Goal: Transaction & Acquisition: Obtain resource

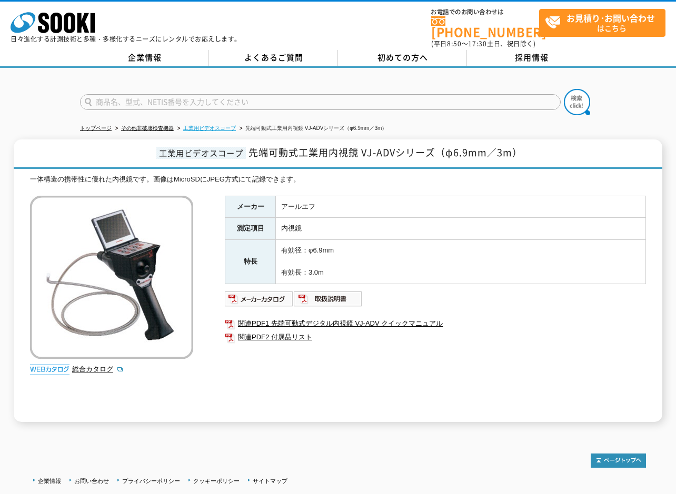
click at [221, 125] on link "工業用ビデオスコープ" at bounding box center [209, 128] width 53 height 6
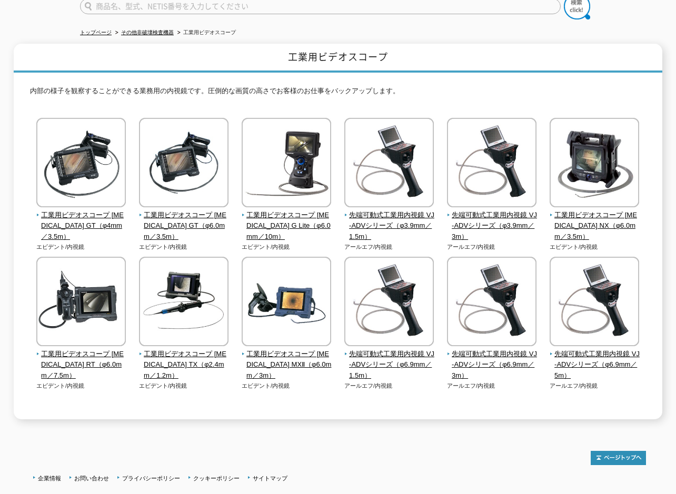
scroll to position [122, 0]
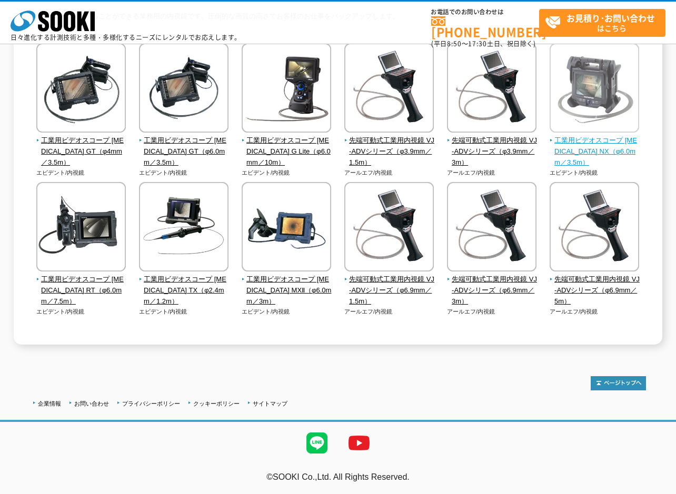
click at [591, 153] on span "工業用ビデオスコープ [MEDICAL_DATA] NX（φ6.0mm／3.5m）" at bounding box center [595, 151] width 90 height 33
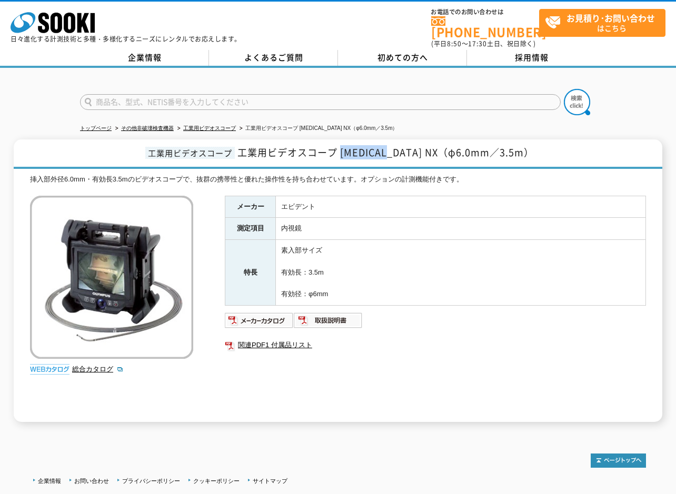
drag, startPoint x: 368, startPoint y: 148, endPoint x: 412, endPoint y: 148, distance: 43.7
click at [412, 148] on span "工業用ビデオスコープ [MEDICAL_DATA] NX（φ6.0mm／3.5m）" at bounding box center [385, 152] width 296 height 14
copy span "IPLEX NX"
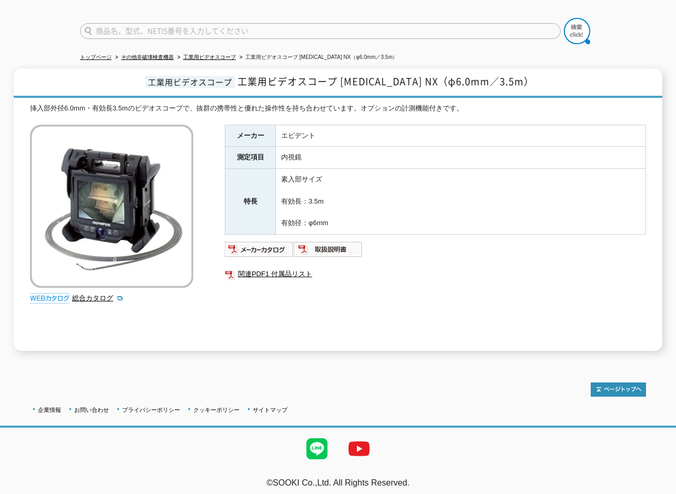
click at [401, 338] on div "メーカー エビデント 測定項目 内視鏡 特長 素入部サイズ 有効長：3.5m 有効径：φ6mm 関連PDF1 付属品リスト" at bounding box center [435, 238] width 421 height 226
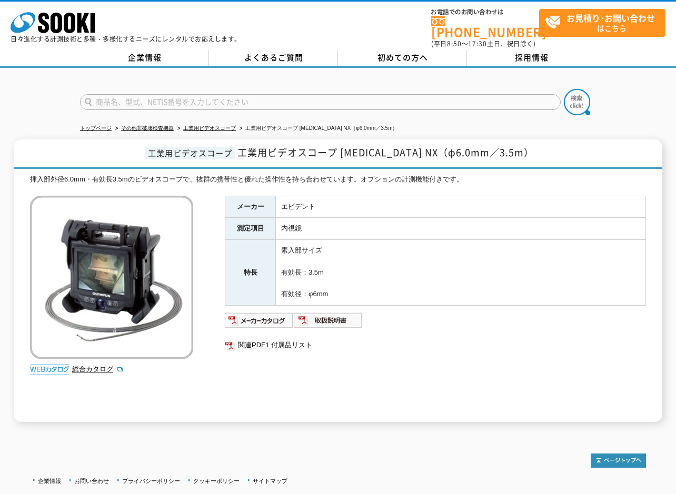
click at [186, 150] on span "工業用ビデオスコープ" at bounding box center [189, 153] width 89 height 12
drag, startPoint x: 268, startPoint y: 146, endPoint x: 502, endPoint y: 144, distance: 234.2
click at [502, 145] on span "工業用ビデオスコープ IPLEX NX（φ6.0mm／3.5m）" at bounding box center [385, 152] width 296 height 14
copy span "工業用ビデオスコープ IPLEX NX（φ6.0mm／3.5m）"
click at [107, 152] on h1 "工業用ビデオスコープ 工業用ビデオスコープ IPLEX NX（φ6.0mm／3.5m）" at bounding box center [338, 153] width 649 height 29
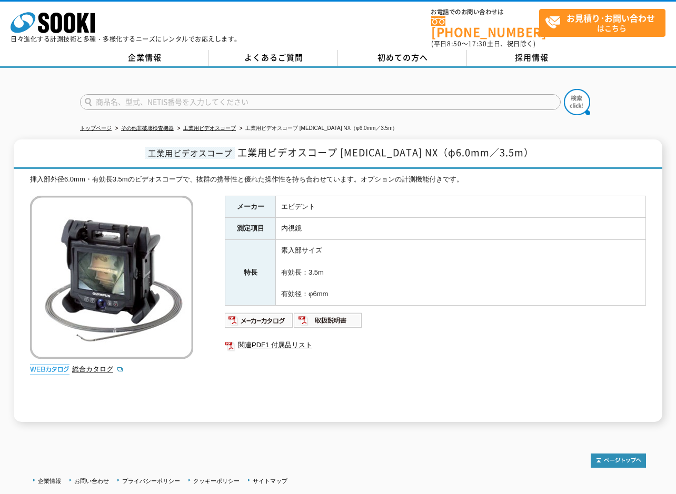
click at [34, 101] on div at bounding box center [338, 93] width 676 height 51
click at [576, 28] on span "お見積り･お問い合わせ はこちら" at bounding box center [605, 22] width 120 height 26
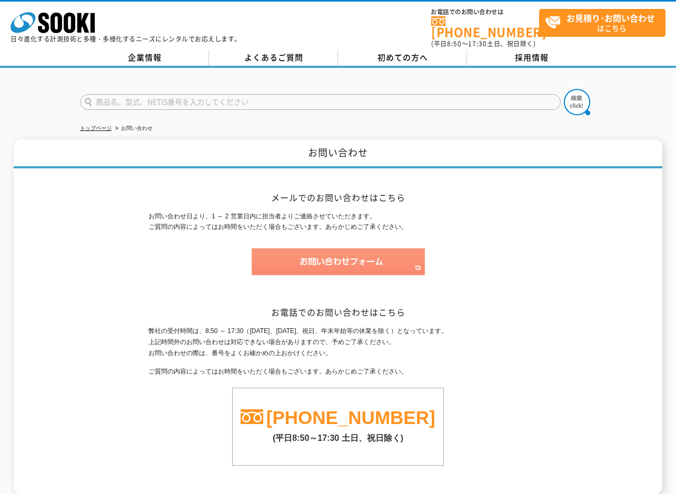
click at [306, 255] on img at bounding box center [338, 261] width 173 height 27
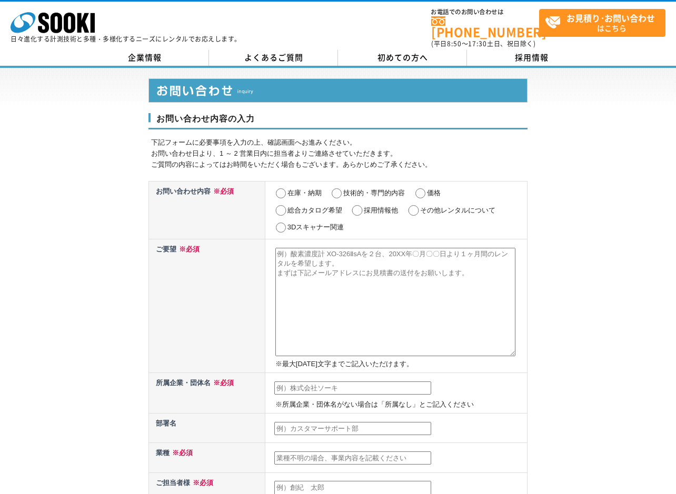
click at [420, 188] on input "価格" at bounding box center [420, 193] width 13 height 11
radio input "true"
click at [319, 259] on textarea at bounding box center [395, 302] width 240 height 108
paste textarea "工業用ビデオスコープ IPLEX NX（φ6.0mm／3.5m）"
type textarea "工業用ビデオスコープ IPLEX NX（φ6.0mm／3.5m）を1台、兵庫県にて2週間のレンタルを考えています。"
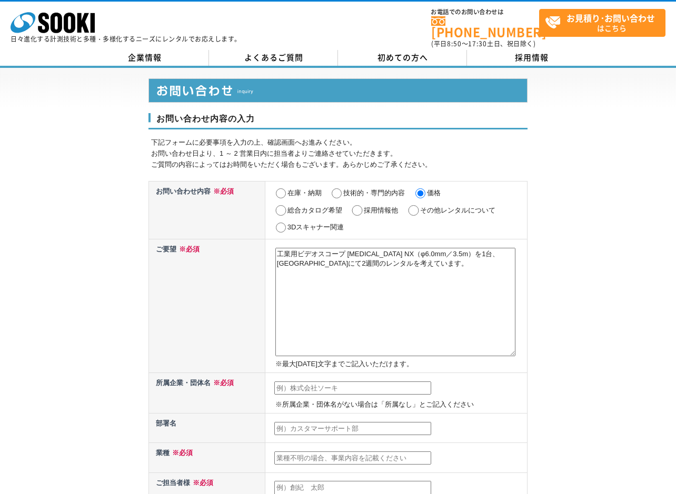
drag, startPoint x: 383, startPoint y: 266, endPoint x: 273, endPoint y: 247, distance: 111.6
click at [273, 247] on td "工業用ビデオスコープ IPLEX NX（φ6.0mm／3.5m）を1台、兵庫県にて2週間のレンタルを考えています。 ※最大2000文字までご記入いただけます。" at bounding box center [396, 306] width 262 height 134
paste textarea "工業用ビデオスコープ IPLEX NX（φ6.0mm／3.5m）を1台、兵庫県にて2週間のレンタルを考えています。"
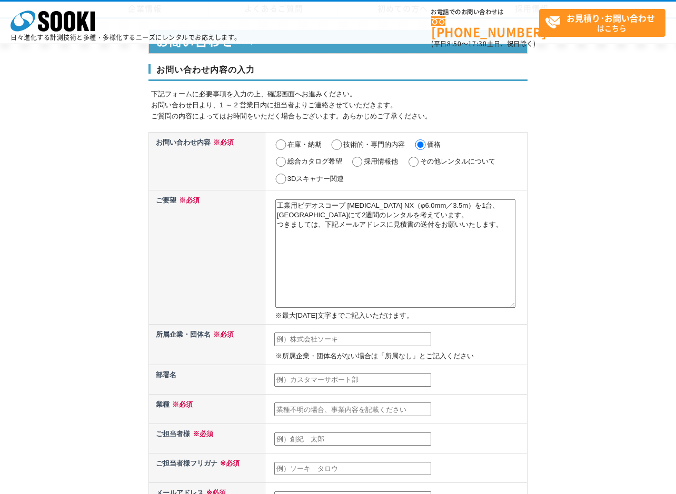
scroll to position [105, 0]
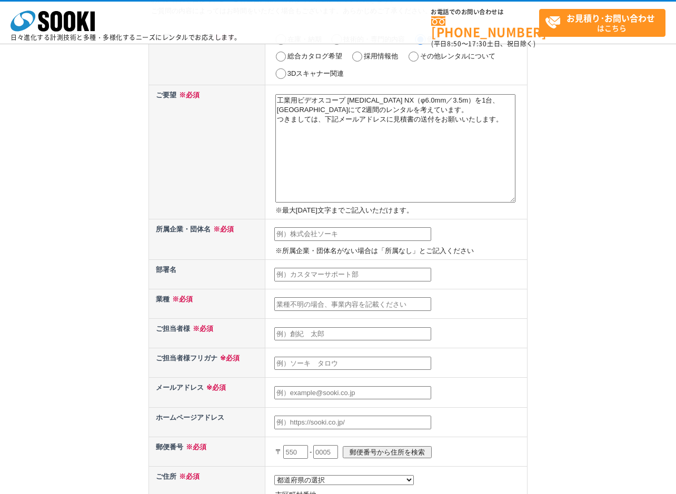
type textarea "工業用ビデオスコープ IPLEX NX（φ6.0mm／3.5m）を1台、兵庫県にて2週間のレンタルを考えています。 つきましては、下記メールアドレスに見積書の…"
click at [348, 236] on input "text" at bounding box center [352, 234] width 157 height 14
type input "新土木開発コンサルタント"
type input "糸井　梨紗"
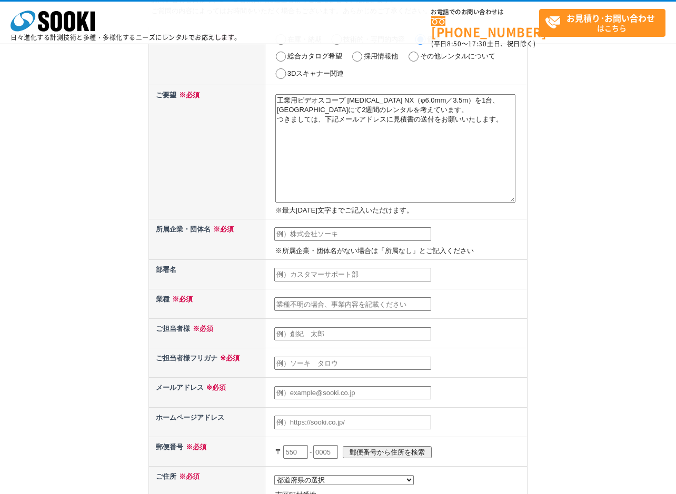
type input "itoi@shindoboku.co.jp"
click at [327, 275] on input "text" at bounding box center [352, 275] width 157 height 14
type input "せ"
click at [308, 304] on input "text" at bounding box center [352, 304] width 157 height 14
type input "建"
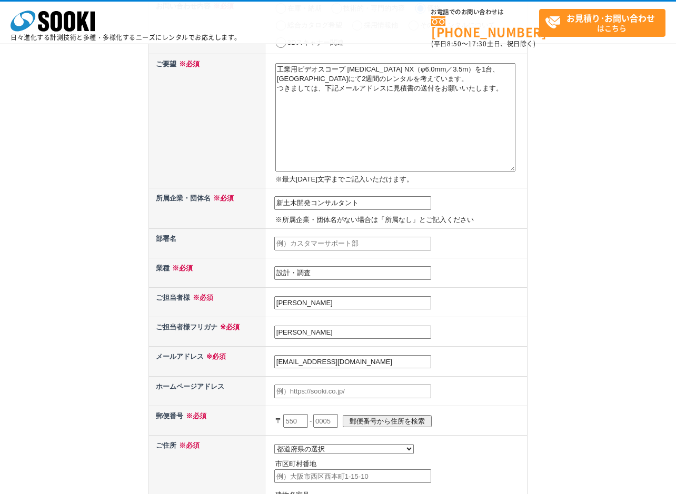
scroll to position [211, 0]
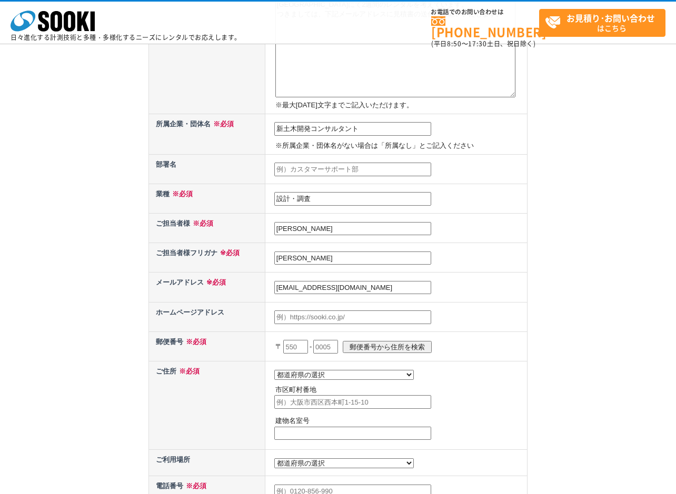
type input "設計・調査"
drag, startPoint x: 322, startPoint y: 257, endPoint x: 271, endPoint y: 260, distance: 50.6
click at [271, 260] on td "糸井　梨紗" at bounding box center [396, 257] width 262 height 29
type input "イトイ　リサ"
click at [309, 318] on input "text" at bounding box center [352, 318] width 157 height 14
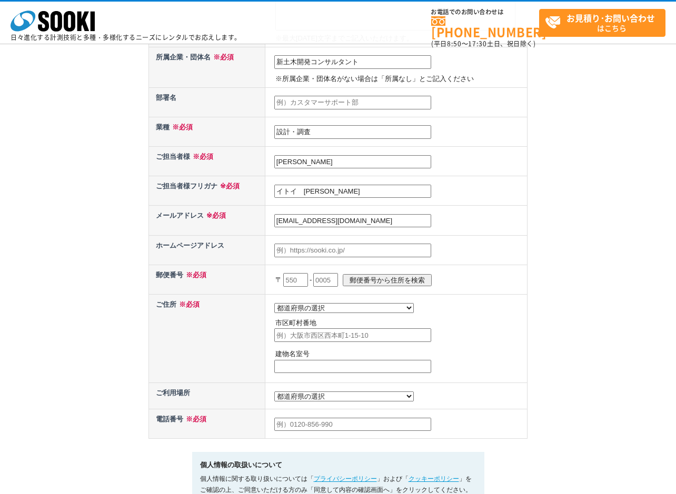
scroll to position [316, 0]
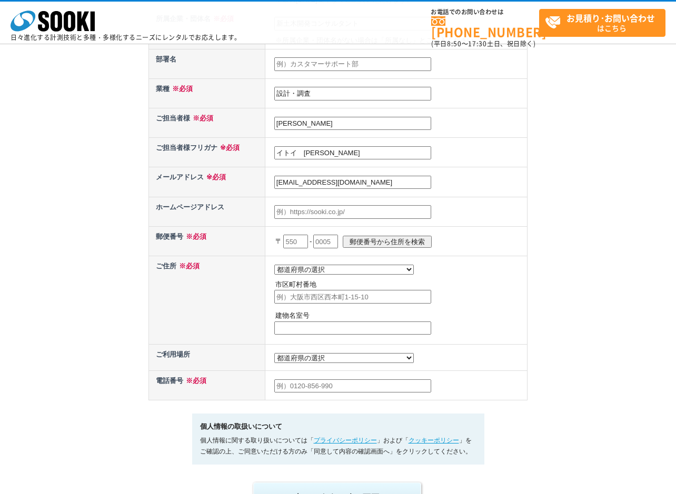
click at [227, 251] on th "郵便番号 ※必須" at bounding box center [207, 240] width 116 height 29
click at [293, 243] on input "text" at bounding box center [295, 242] width 25 height 14
type input "650"
click at [321, 243] on input "text" at bounding box center [325, 242] width 25 height 14
type input "0032"
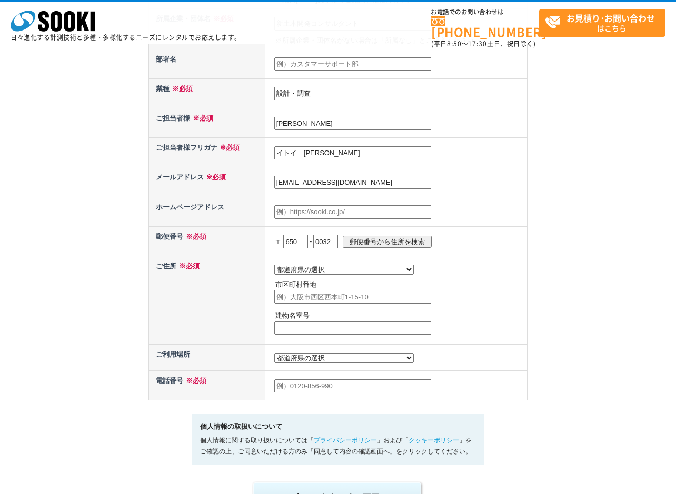
click at [385, 244] on input "郵便番号から住所を検索" at bounding box center [387, 242] width 89 height 12
select select "28"
click at [352, 302] on input "神戸市中央区伊藤町" at bounding box center [352, 297] width 157 height 14
type input "神戸市中央区伊藤町119番地"
click at [313, 329] on input "text" at bounding box center [352, 329] width 157 height 14
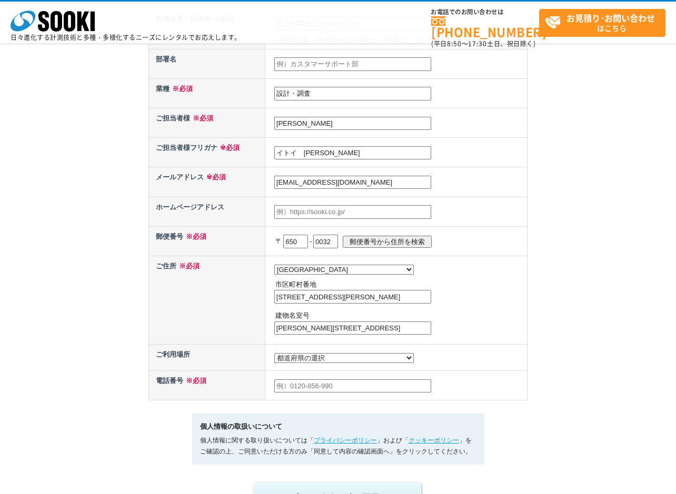
type input "大樹生命神戸三宮ビル12階"
click at [328, 363] on select "都道府県の選択 利用場所未定 北海道 青森県 岩手県 宮城県 秋田県 山形県 福島県 茨城県 栃木県 群馬県 埼玉県 千葉県 東京都 神奈川県 新潟県 富山県…" at bounding box center [343, 358] width 139 height 10
select select "28"
click at [274, 356] on select "都道府県の選択 利用場所未定 北海道 青森県 岩手県 宮城県 秋田県 山形県 福島県 茨城県 栃木県 群馬県 埼玉県 千葉県 東京都 神奈川県 新潟県 富山県…" at bounding box center [343, 358] width 139 height 10
click at [313, 391] on input "text" at bounding box center [352, 386] width 157 height 14
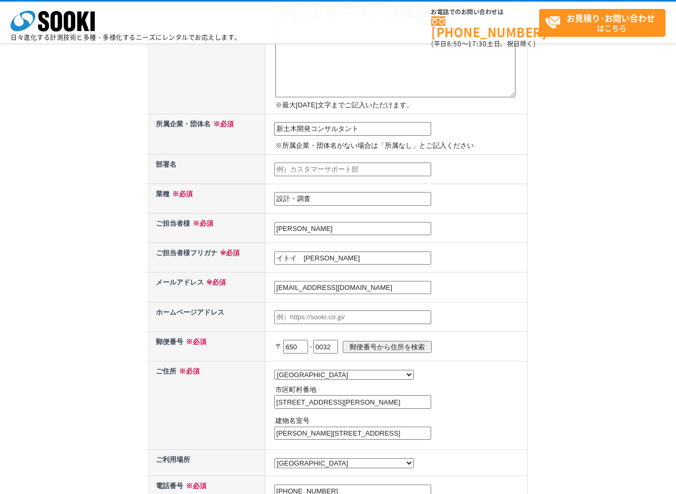
scroll to position [0, 0]
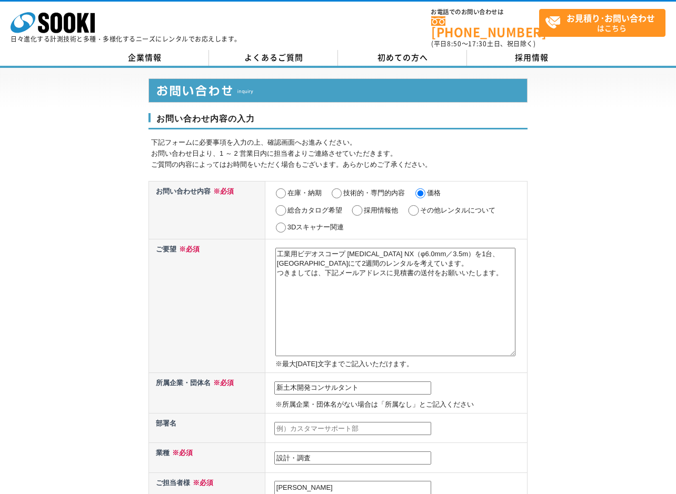
type input "090-8162-7194"
click at [504, 250] on textarea "工業用ビデオスコープ IPLEX NX（φ6.0mm／3.5m）を1台、兵庫県にて2週間のレンタルを考えています。 つきましては、下記メールアドレスに見積書の…" at bounding box center [395, 302] width 240 height 108
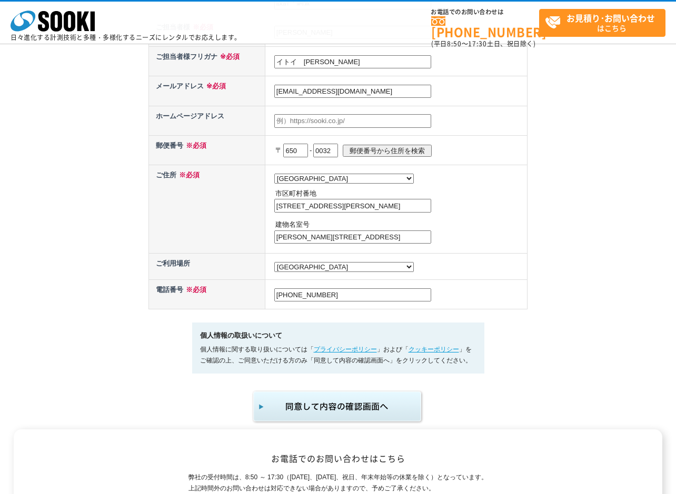
scroll to position [445, 0]
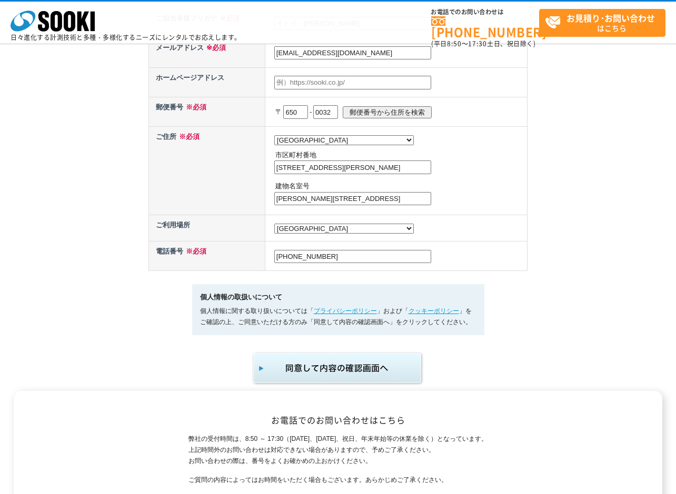
type textarea "工業用ビデオスコープ IPLEX NX（φ6.0mm／3.5m）を1台、2週間のレンタルを考えています。 つきましては、下記メールアドレスに見積書の送付をお願…"
click at [384, 373] on img "submit" at bounding box center [338, 368] width 173 height 35
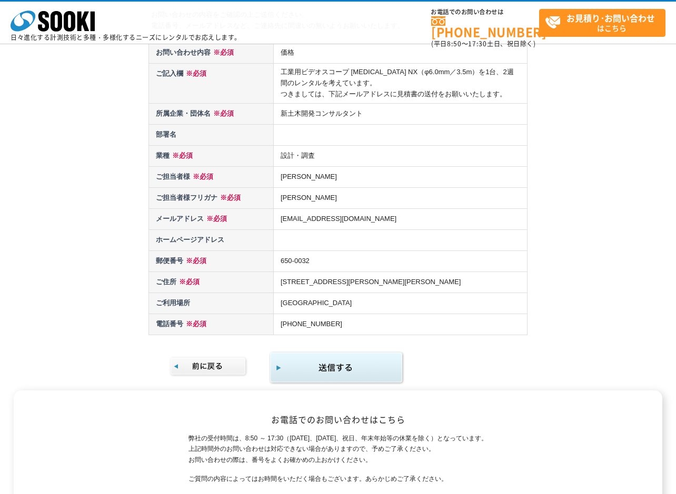
scroll to position [105, 0]
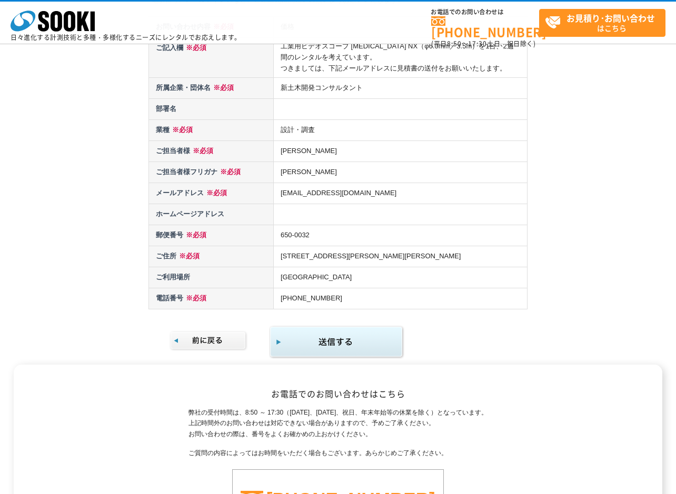
click at [366, 339] on img "submit" at bounding box center [336, 342] width 135 height 34
